Goal: Navigation & Orientation: Find specific page/section

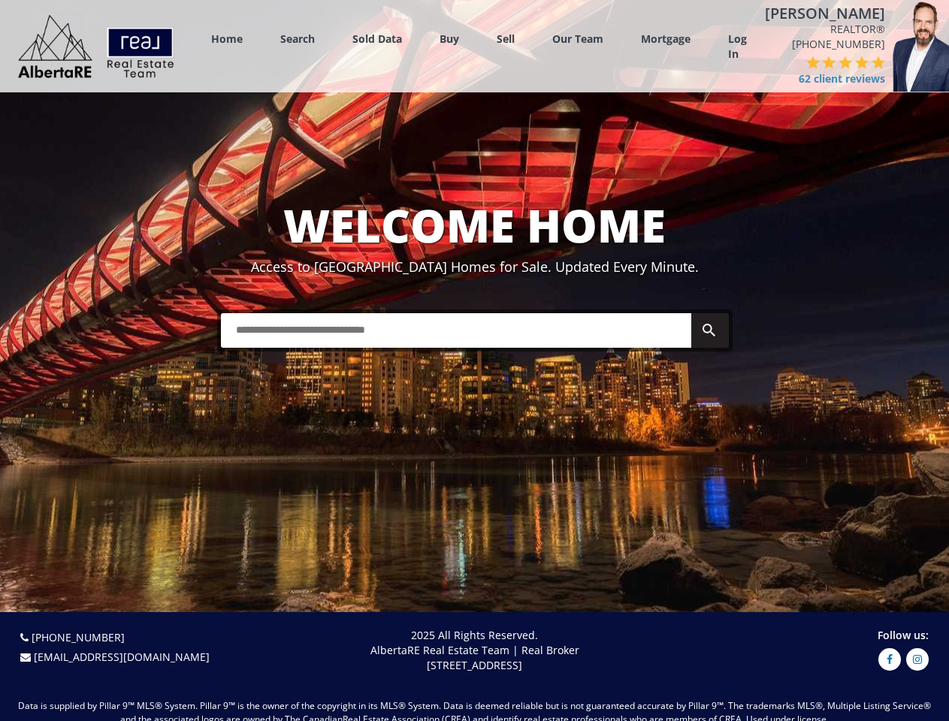
click at [297, 43] on link "Search" at bounding box center [297, 39] width 35 height 14
click at [449, 43] on link "Buy" at bounding box center [449, 39] width 20 height 14
click at [506, 43] on link "Sell" at bounding box center [506, 39] width 18 height 14
click at [578, 43] on link "Our Team" at bounding box center [577, 39] width 51 height 14
click at [737, 51] on link "Log In" at bounding box center [737, 47] width 19 height 30
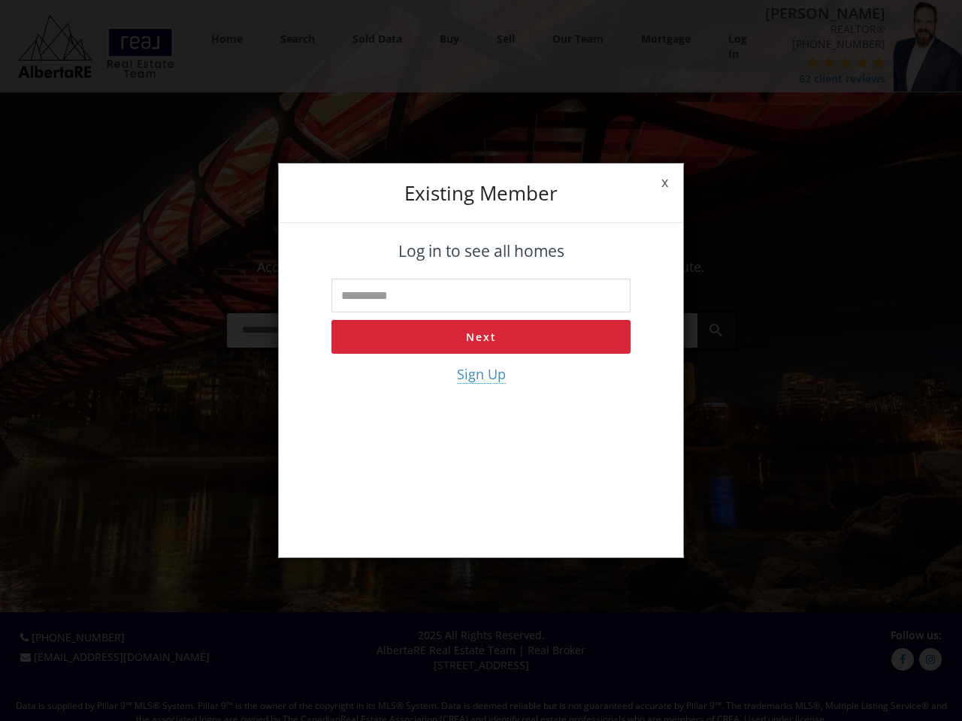
click at [798, 77] on div "x Existing member Log in to see all homes Next Sign Up" at bounding box center [481, 360] width 962 height 721
click at [814, 77] on div "x Existing member Log in to see all homes Next Sign Up" at bounding box center [481, 360] width 962 height 721
click at [830, 77] on div "x Existing member Log in to see all homes Next Sign Up" at bounding box center [481, 360] width 962 height 721
click at [847, 77] on div "x Existing member Log in to see all homes Next Sign Up" at bounding box center [481, 360] width 962 height 721
